Goal: Information Seeking & Learning: Understand process/instructions

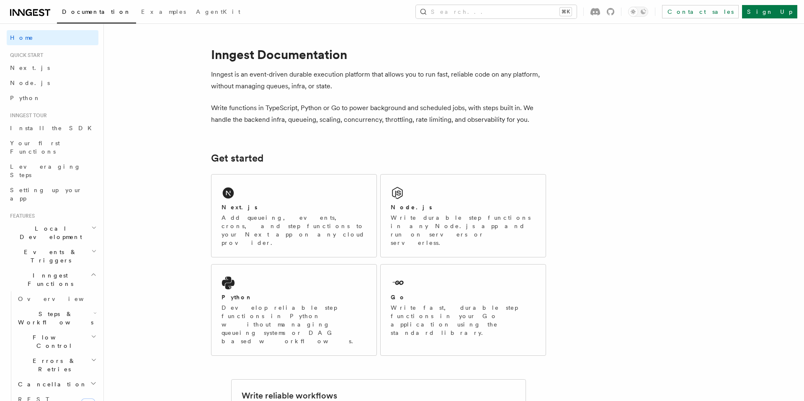
click at [213, 117] on p "Write functions in TypeScript, Python or Go to power background and scheduled j…" at bounding box center [378, 113] width 335 height 23
click at [29, 69] on link "Next.js" at bounding box center [53, 67] width 92 height 15
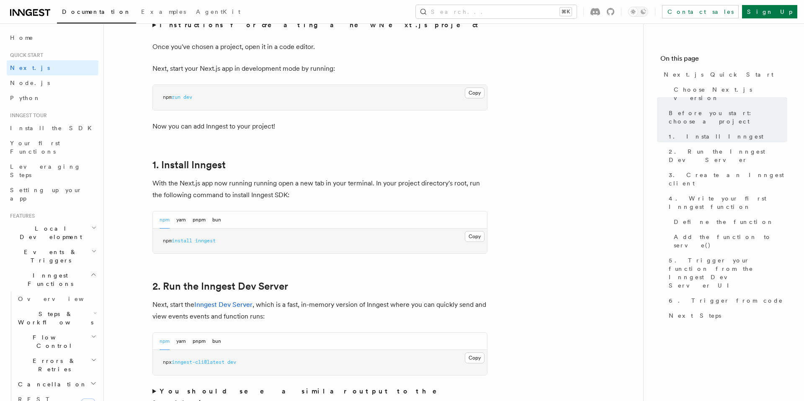
scroll to position [341, 0]
click at [204, 219] on button "pnpm" at bounding box center [199, 219] width 13 height 17
click at [472, 235] on button "Copy Copied" at bounding box center [475, 236] width 20 height 11
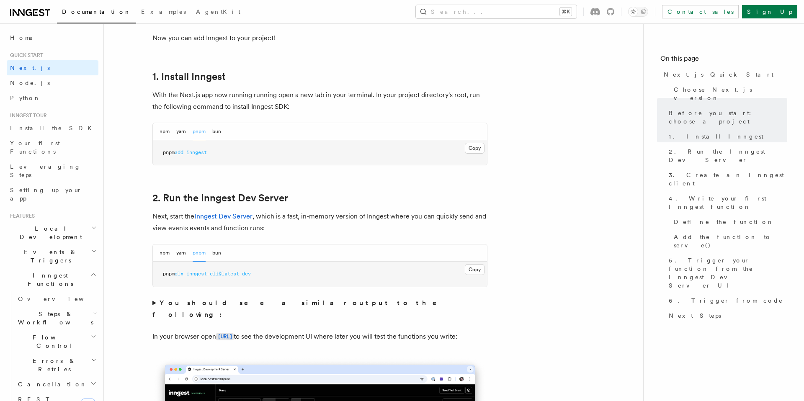
scroll to position [424, 0]
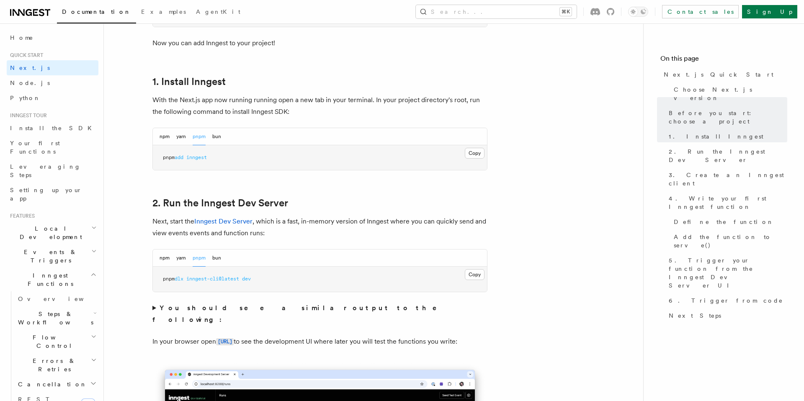
click at [344, 223] on p "Next, start the Inngest Dev Server , which is a fast, in-memory version of Inng…" at bounding box center [319, 227] width 335 height 23
click at [370, 262] on div "npm yarn pnpm bun" at bounding box center [320, 258] width 334 height 17
click at [476, 271] on button "Copy Copied" at bounding box center [475, 274] width 20 height 11
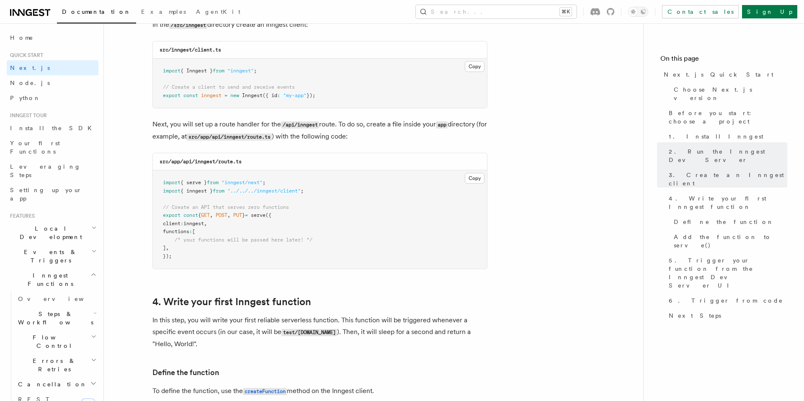
scroll to position [1091, 0]
click at [475, 178] on button "Copy Copied" at bounding box center [475, 177] width 20 height 11
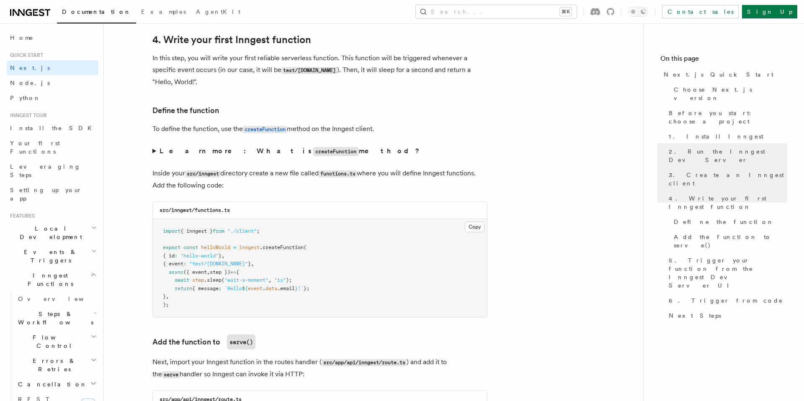
scroll to position [1357, 0]
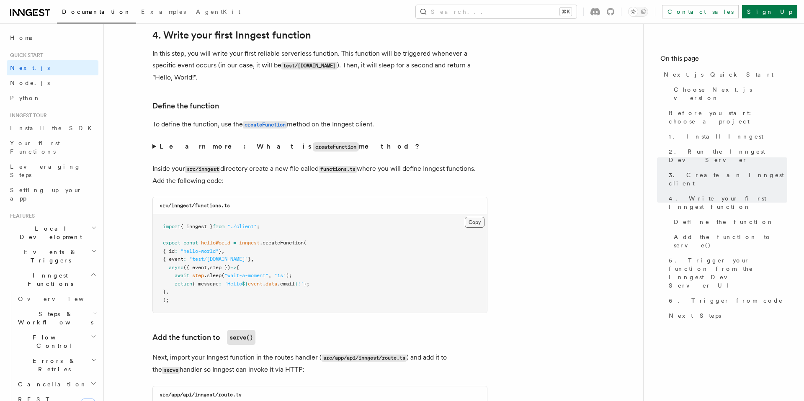
click at [479, 228] on button "Copy Copied" at bounding box center [475, 222] width 20 height 11
